Goal: Book appointment/travel/reservation

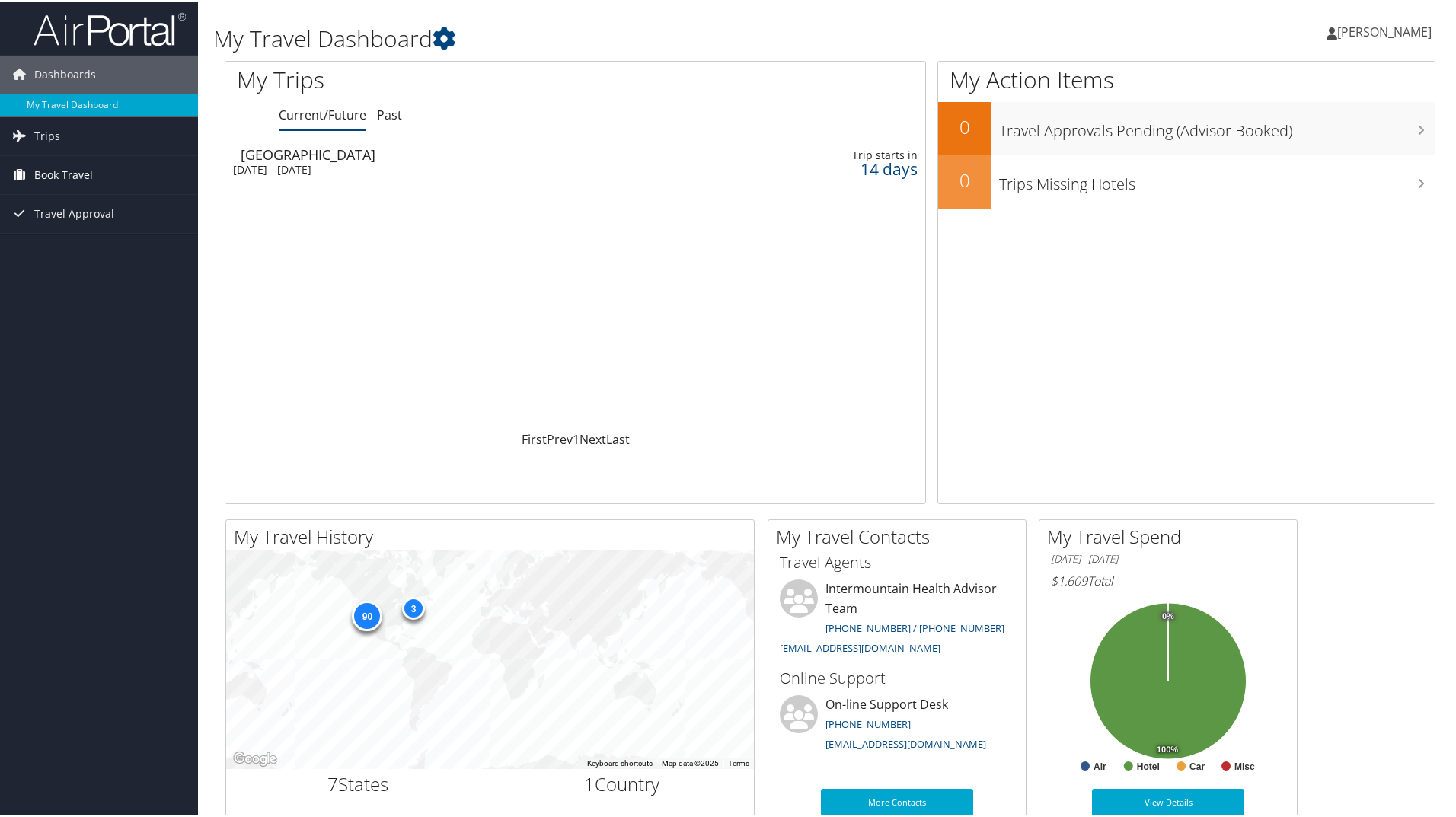
click at [51, 178] on span "Book Travel" at bounding box center [63, 174] width 58 height 38
click at [64, 260] on link "Book/Manage Online Trips" at bounding box center [99, 249] width 198 height 23
